Goal: Transaction & Acquisition: Purchase product/service

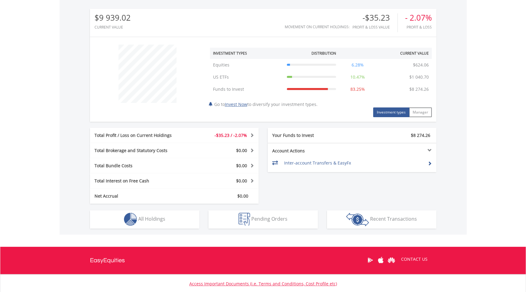
scroll to position [234, 0]
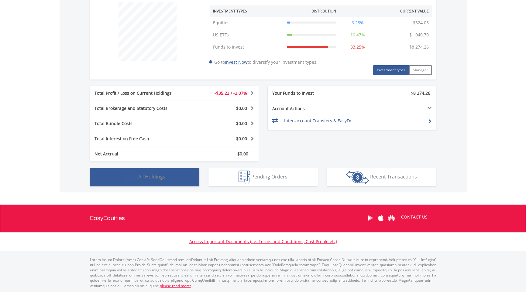
click at [144, 172] on button "Holdings All Holdings" at bounding box center [144, 177] width 109 height 18
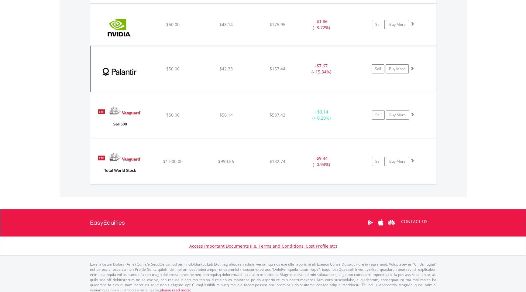
scroll to position [559, 0]
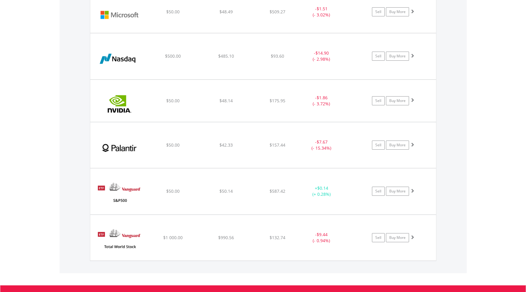
scroll to position [467, 0]
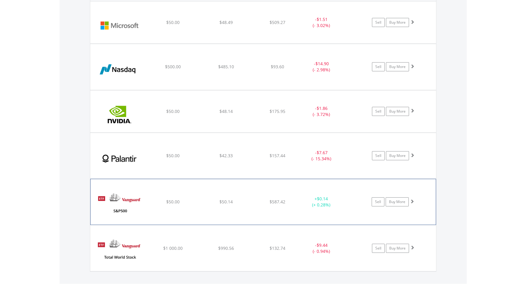
click at [125, 213] on img at bounding box center [120, 205] width 52 height 36
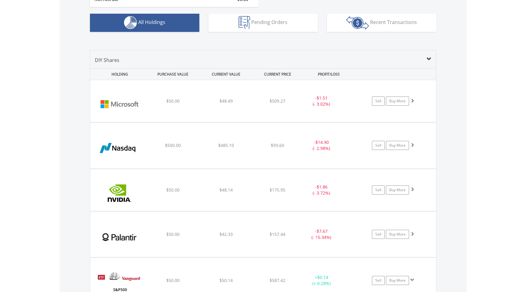
scroll to position [439, 0]
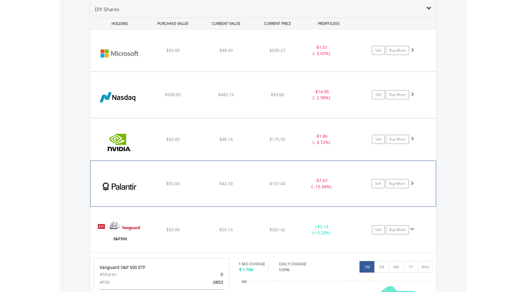
click at [117, 179] on img at bounding box center [120, 187] width 52 height 36
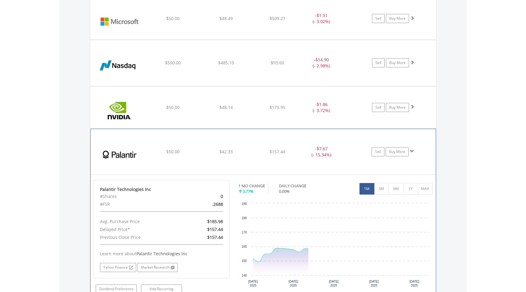
scroll to position [591, 0]
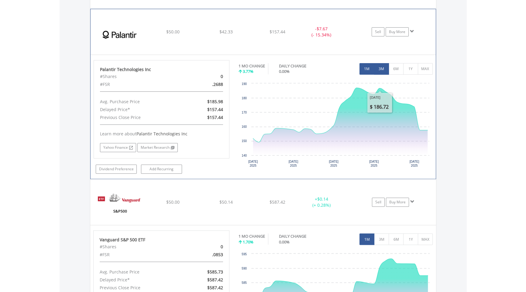
click at [383, 65] on button "3M" at bounding box center [381, 69] width 15 height 12
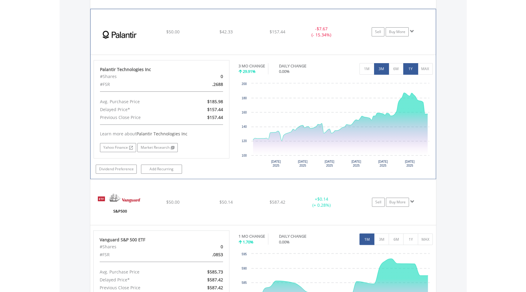
click at [406, 69] on button "1Y" at bounding box center [410, 69] width 15 height 12
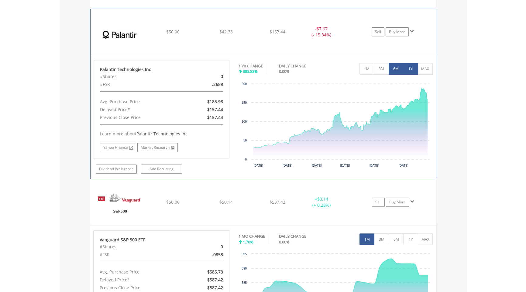
click at [395, 69] on button "6M" at bounding box center [396, 69] width 15 height 12
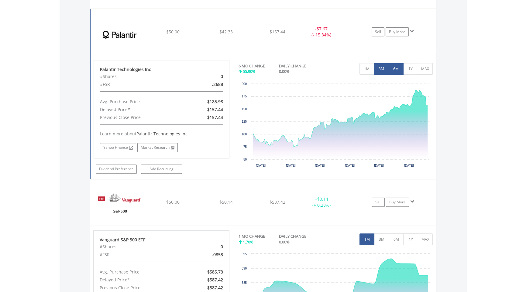
click at [381, 68] on button "3M" at bounding box center [381, 69] width 15 height 12
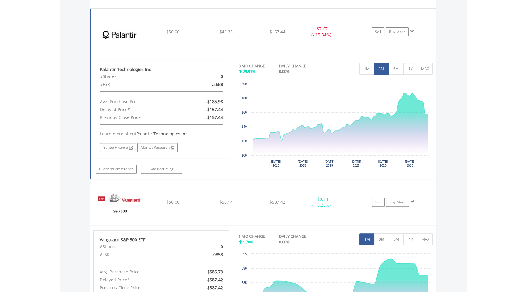
click at [358, 68] on div "3 MO CHANGE 29.91% DAILY CHANGE 0.00% 1M 3M 6M 1Y MAX" at bounding box center [336, 70] width 194 height 20
click at [368, 69] on button "1M" at bounding box center [367, 69] width 15 height 12
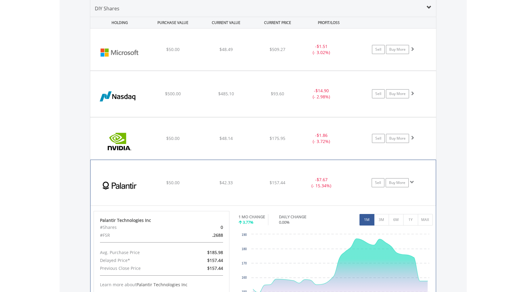
scroll to position [348, 0]
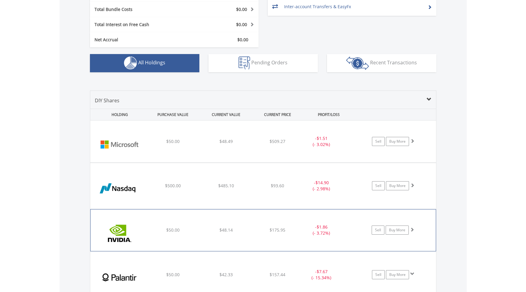
click at [231, 163] on div "﻿ Nvidia Corp $50.00 $48.14 $175.95 - $1.86 (- 3.72%) Sell Buy More" at bounding box center [263, 142] width 346 height 42
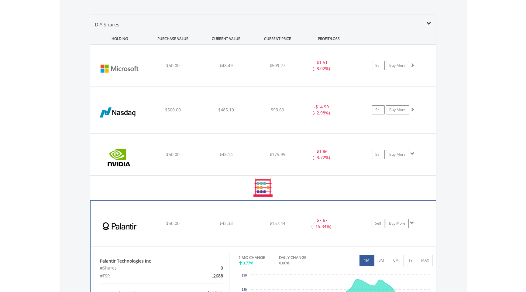
scroll to position [500, 0]
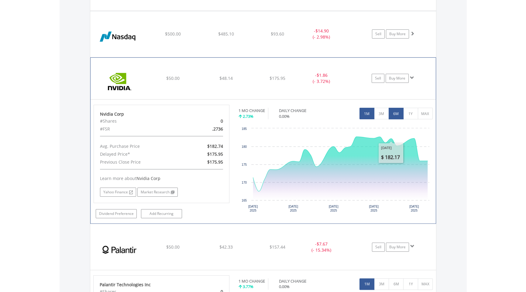
click at [397, 115] on button "6M" at bounding box center [396, 114] width 15 height 12
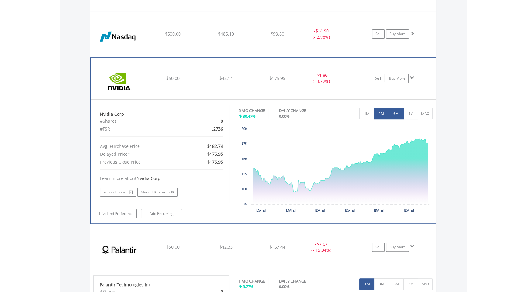
click at [378, 113] on button "3M" at bounding box center [381, 114] width 15 height 12
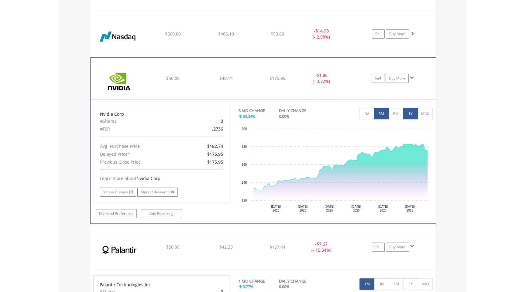
click at [410, 114] on button "1Y" at bounding box center [410, 114] width 15 height 12
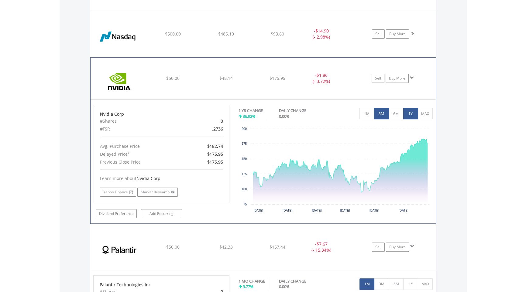
click at [380, 116] on button "3M" at bounding box center [381, 114] width 15 height 12
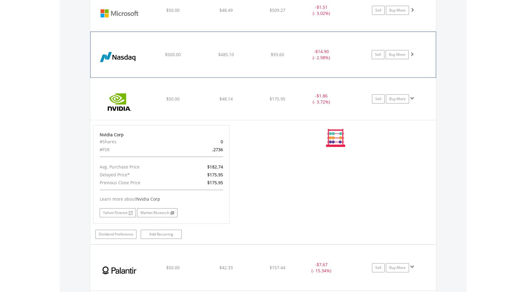
scroll to position [439, 0]
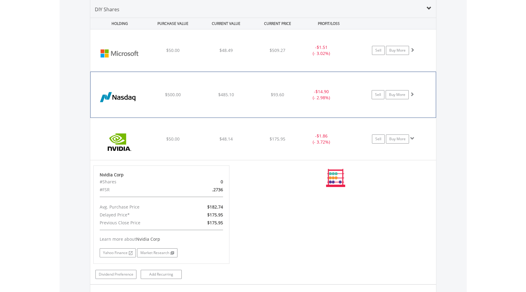
click at [319, 71] on div "﻿ Nasdaq Inc $500.00 $485.10 $93.60 - $14.90 (- 2.98%) Sell Buy More" at bounding box center [263, 50] width 346 height 42
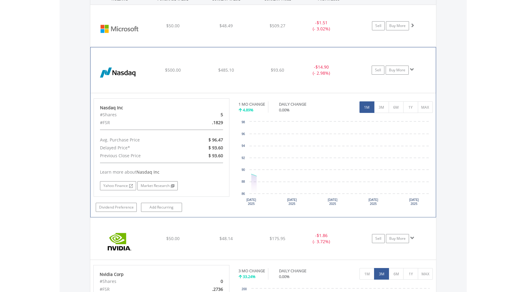
scroll to position [500, 0]
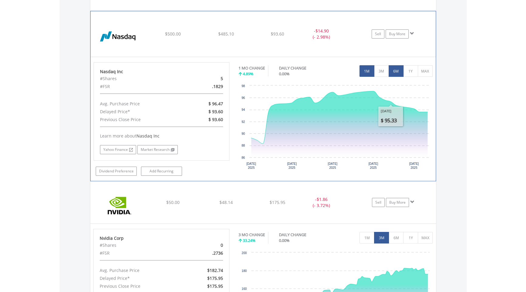
click at [403, 75] on button "6M" at bounding box center [396, 71] width 15 height 12
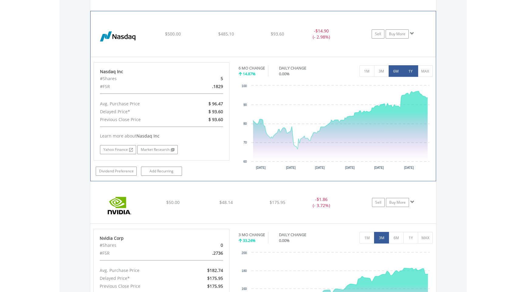
click at [413, 73] on button "1Y" at bounding box center [410, 71] width 15 height 12
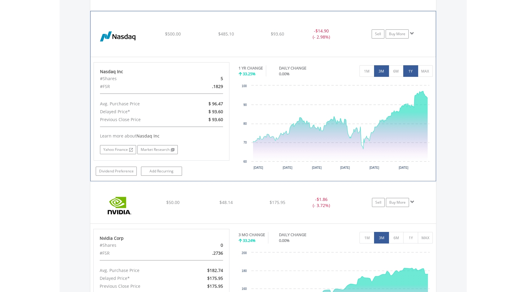
click at [382, 74] on button "3M" at bounding box center [381, 71] width 15 height 12
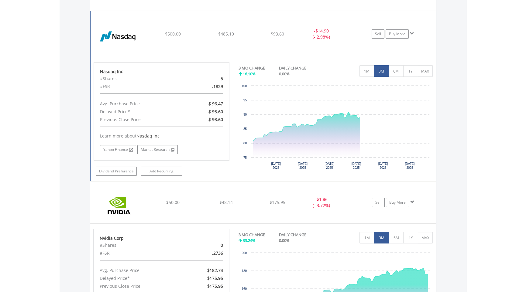
click at [356, 72] on div "3 MO CHANGE 16.10% DAILY CHANGE 0.00% 1M 3M 6M 1Y MAX" at bounding box center [336, 72] width 194 height 20
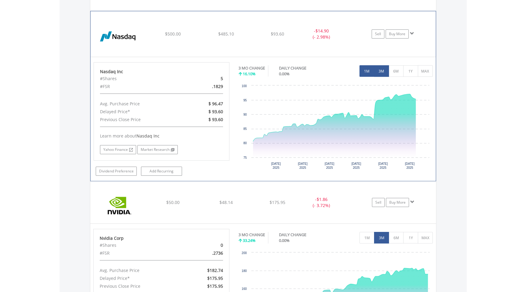
click at [362, 72] on button "1M" at bounding box center [367, 71] width 15 height 12
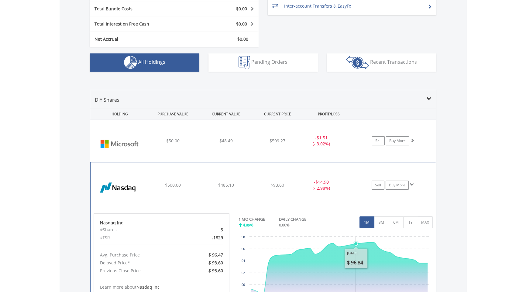
scroll to position [348, 0]
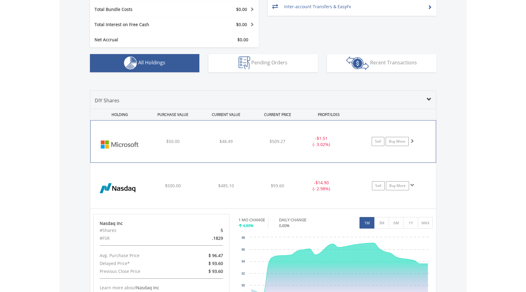
click at [337, 144] on div "- $1.51 (- 3.02%)" at bounding box center [322, 142] width 46 height 12
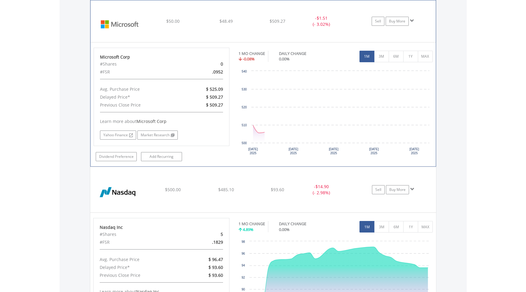
scroll to position [470, 0]
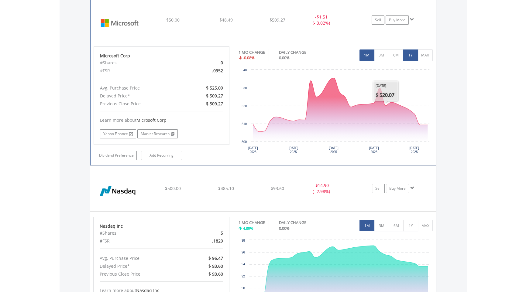
click at [407, 55] on button "1Y" at bounding box center [410, 56] width 15 height 12
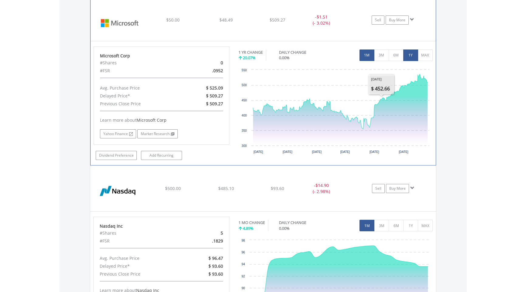
click at [368, 54] on button "1M" at bounding box center [367, 56] width 15 height 12
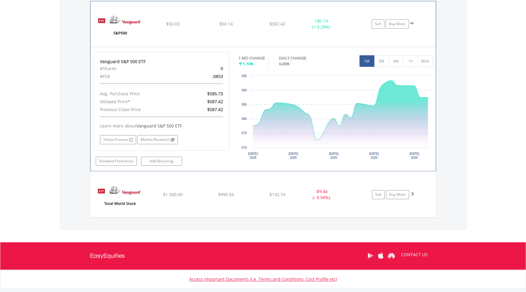
scroll to position [1179, 0]
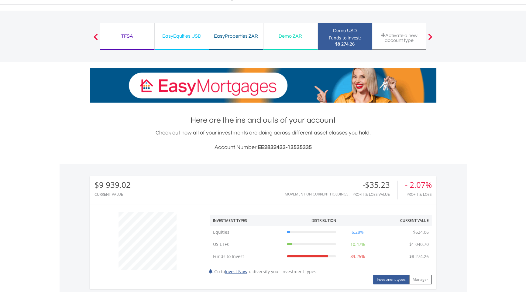
scroll to position [0, 0]
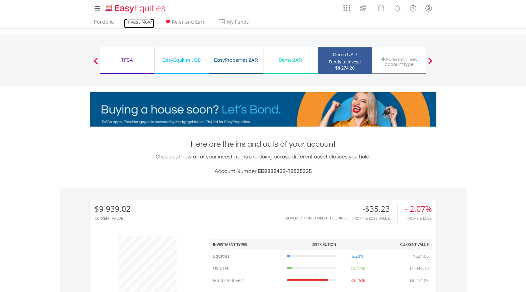
click at [135, 27] on link "Invest Now" at bounding box center [139, 23] width 30 height 9
click at [147, 22] on link "Invest Now" at bounding box center [139, 23] width 30 height 9
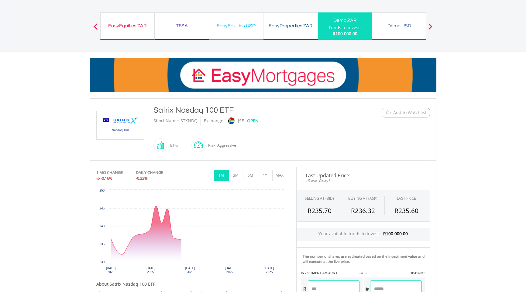
scroll to position [122, 0]
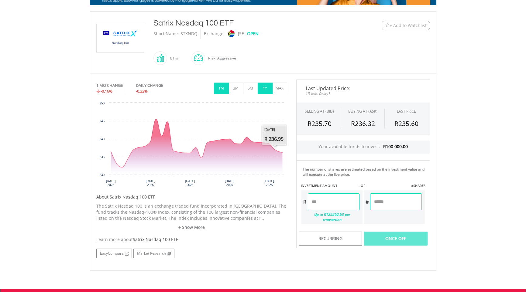
click at [269, 89] on button "1Y" at bounding box center [265, 89] width 15 height 12
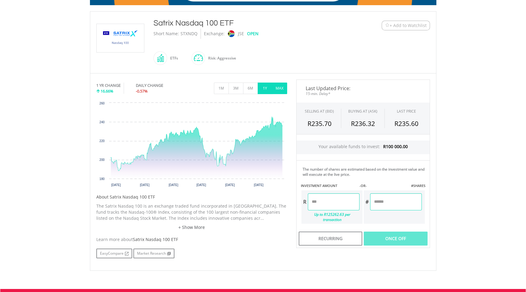
click at [277, 88] on button "MAX" at bounding box center [279, 89] width 15 height 12
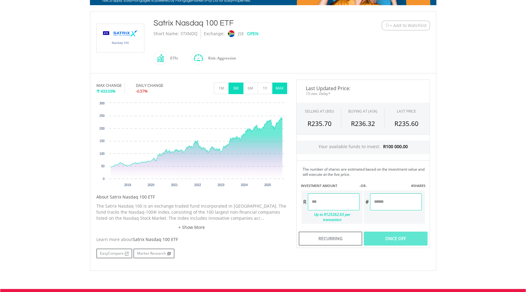
click at [233, 92] on button "3M" at bounding box center [236, 89] width 15 height 12
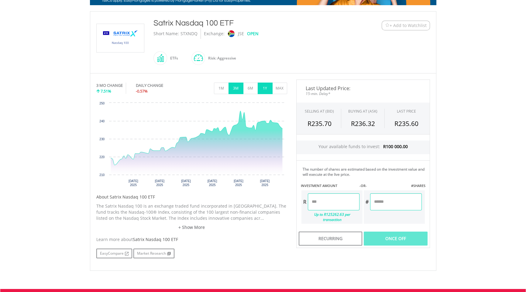
click at [261, 90] on button "1Y" at bounding box center [265, 89] width 15 height 12
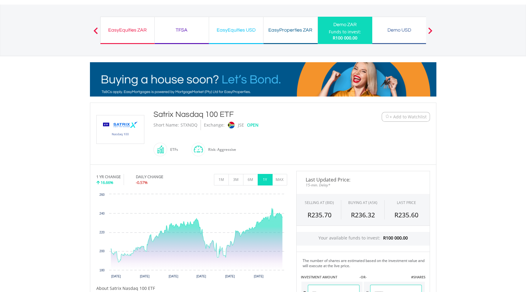
scroll to position [91, 0]
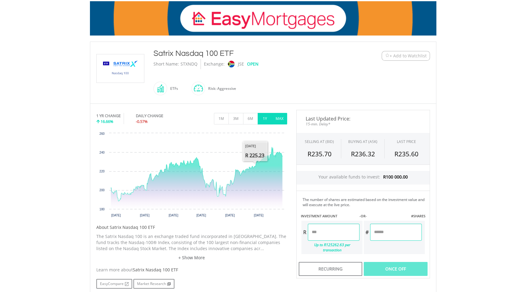
click at [277, 117] on button "MAX" at bounding box center [279, 119] width 15 height 12
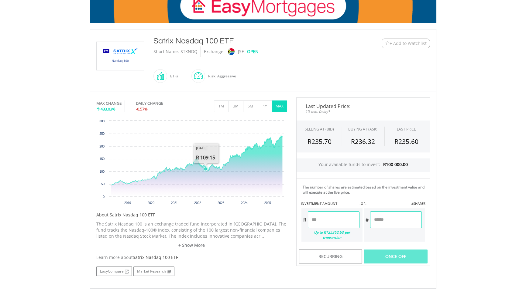
scroll to position [61, 0]
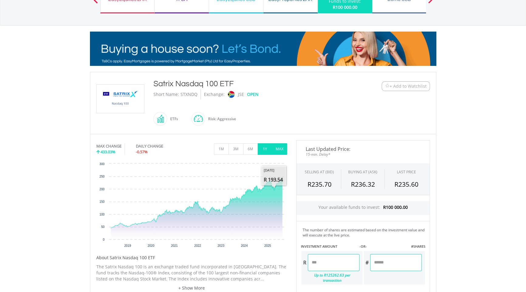
click at [268, 154] on button "1Y" at bounding box center [265, 150] width 15 height 12
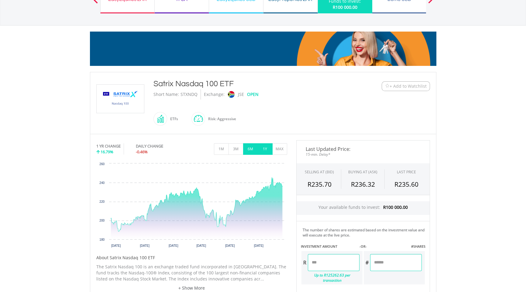
click at [253, 151] on button "6M" at bounding box center [250, 150] width 15 height 12
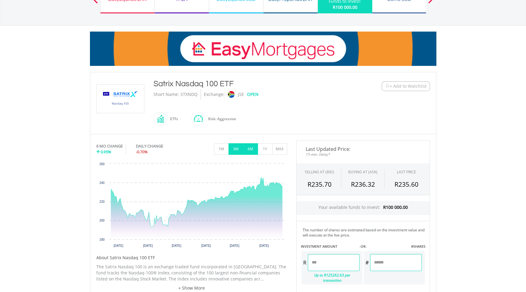
click at [234, 150] on button "3M" at bounding box center [236, 150] width 15 height 12
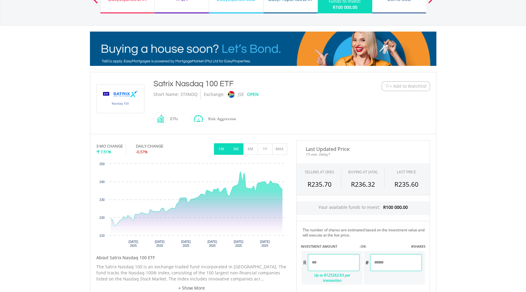
click at [219, 149] on button "1M" at bounding box center [221, 150] width 15 height 12
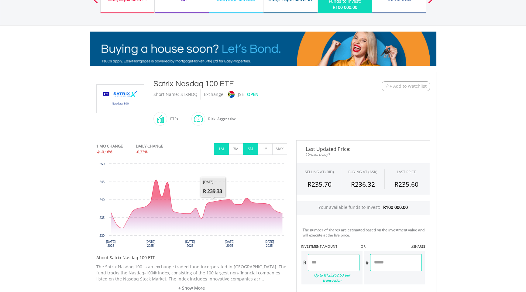
click at [244, 150] on button "6M" at bounding box center [250, 150] width 15 height 12
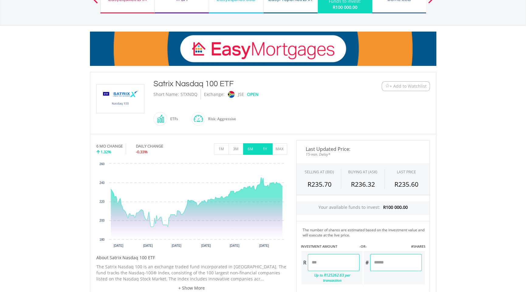
click at [261, 151] on button "1Y" at bounding box center [265, 150] width 15 height 12
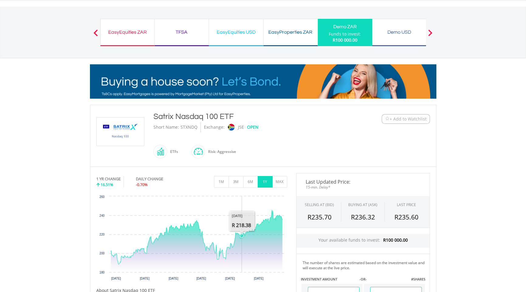
scroll to position [0, 0]
